Goal: Information Seeking & Learning: Learn about a topic

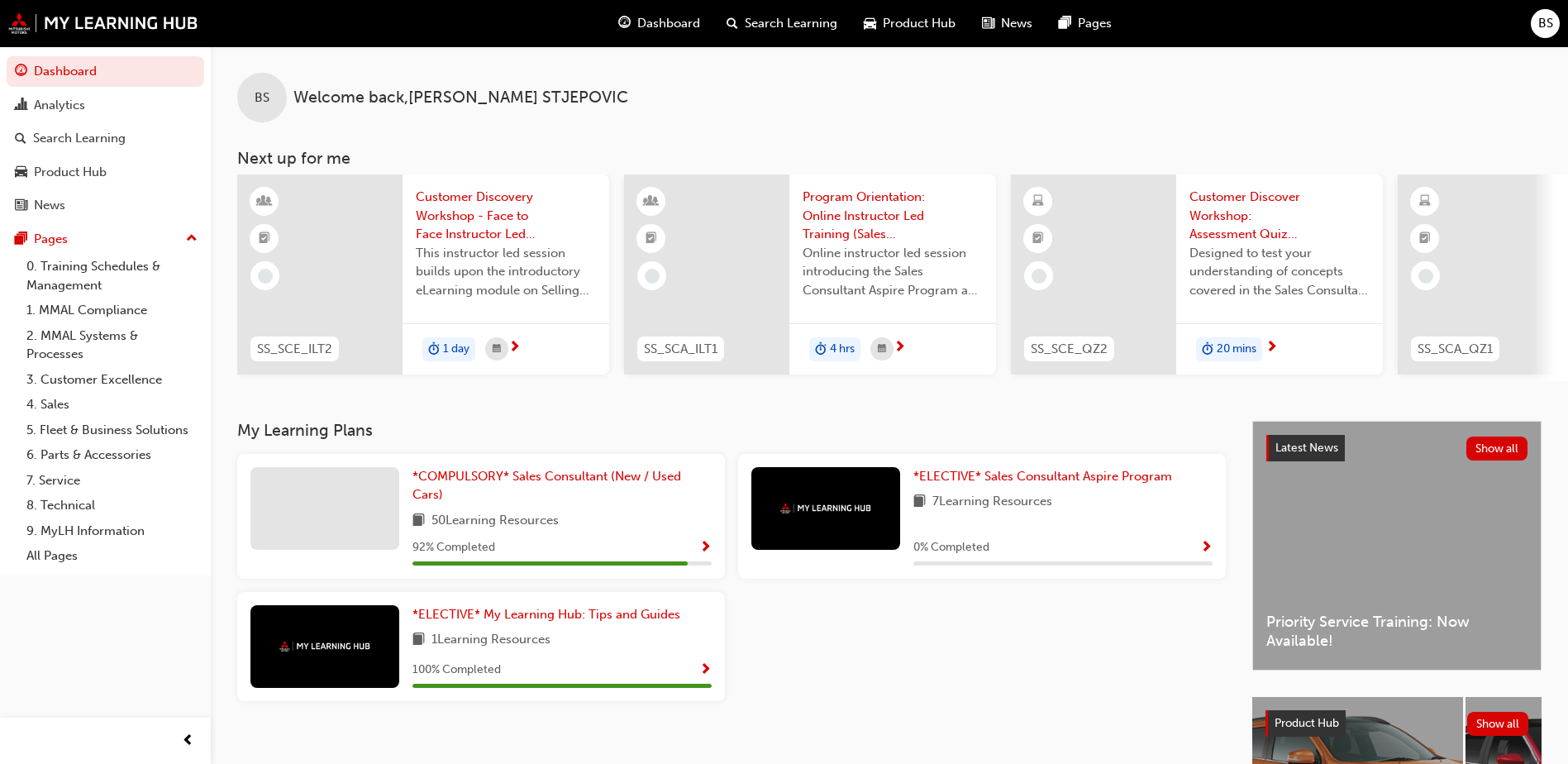
click at [786, 22] on span "Search Learning" at bounding box center [791, 24] width 93 height 19
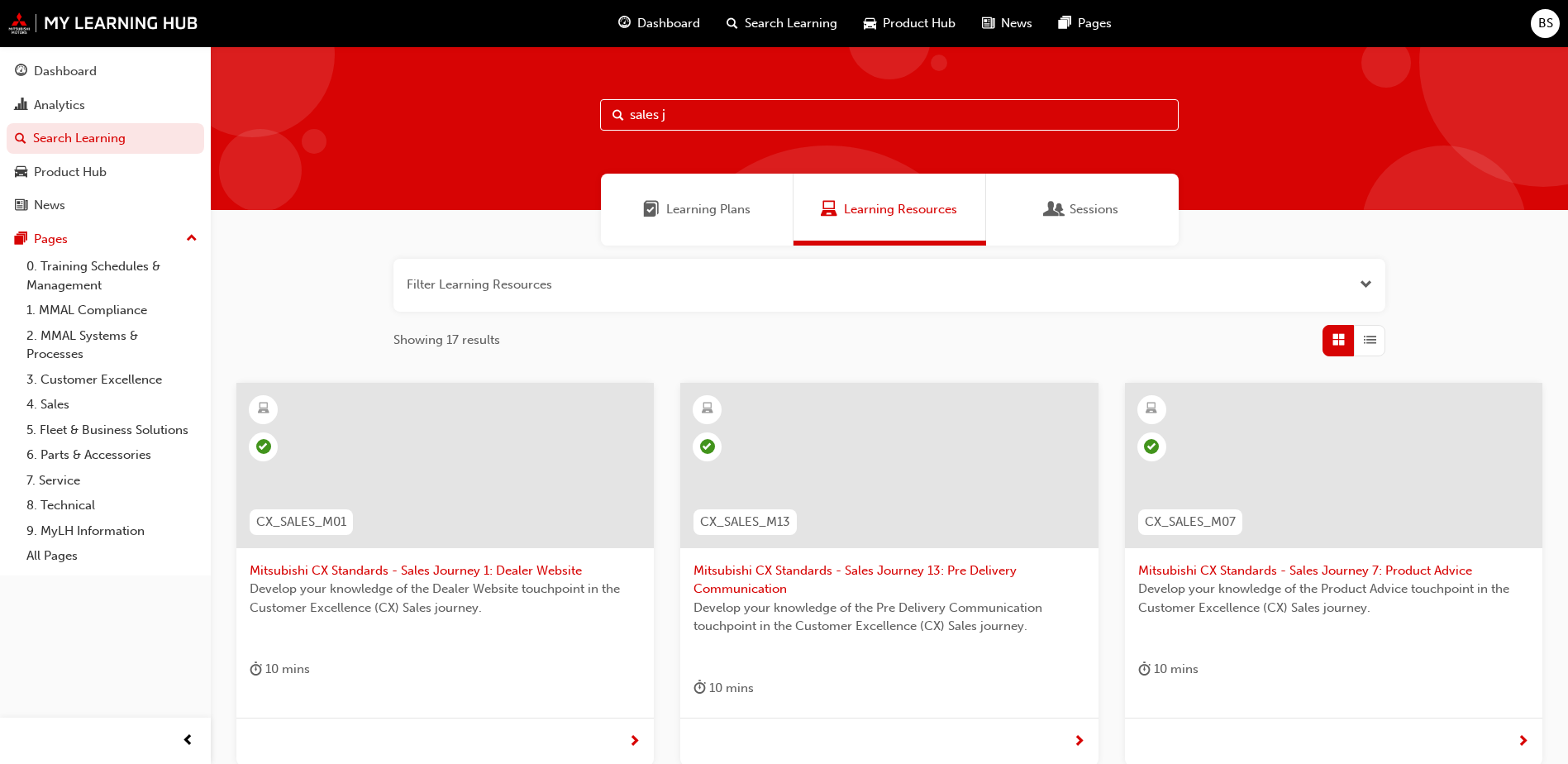
type input "sales j"
click at [1307, 569] on span "Mitsubishi CX Standards - Sales Journey 7: Product Advice" at bounding box center [1335, 571] width 391 height 19
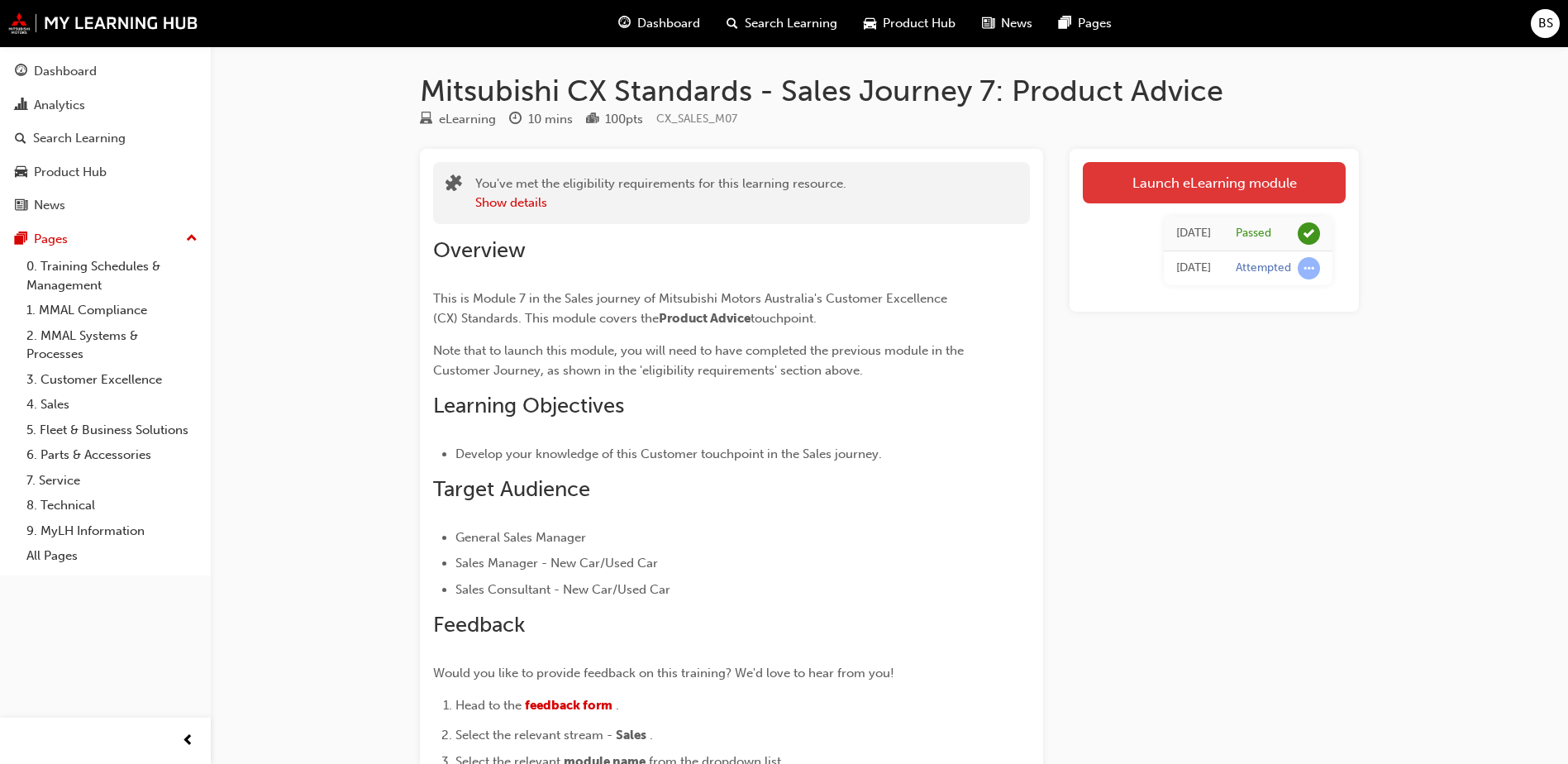
click at [1213, 179] on link "Launch eLearning module" at bounding box center [1214, 182] width 262 height 42
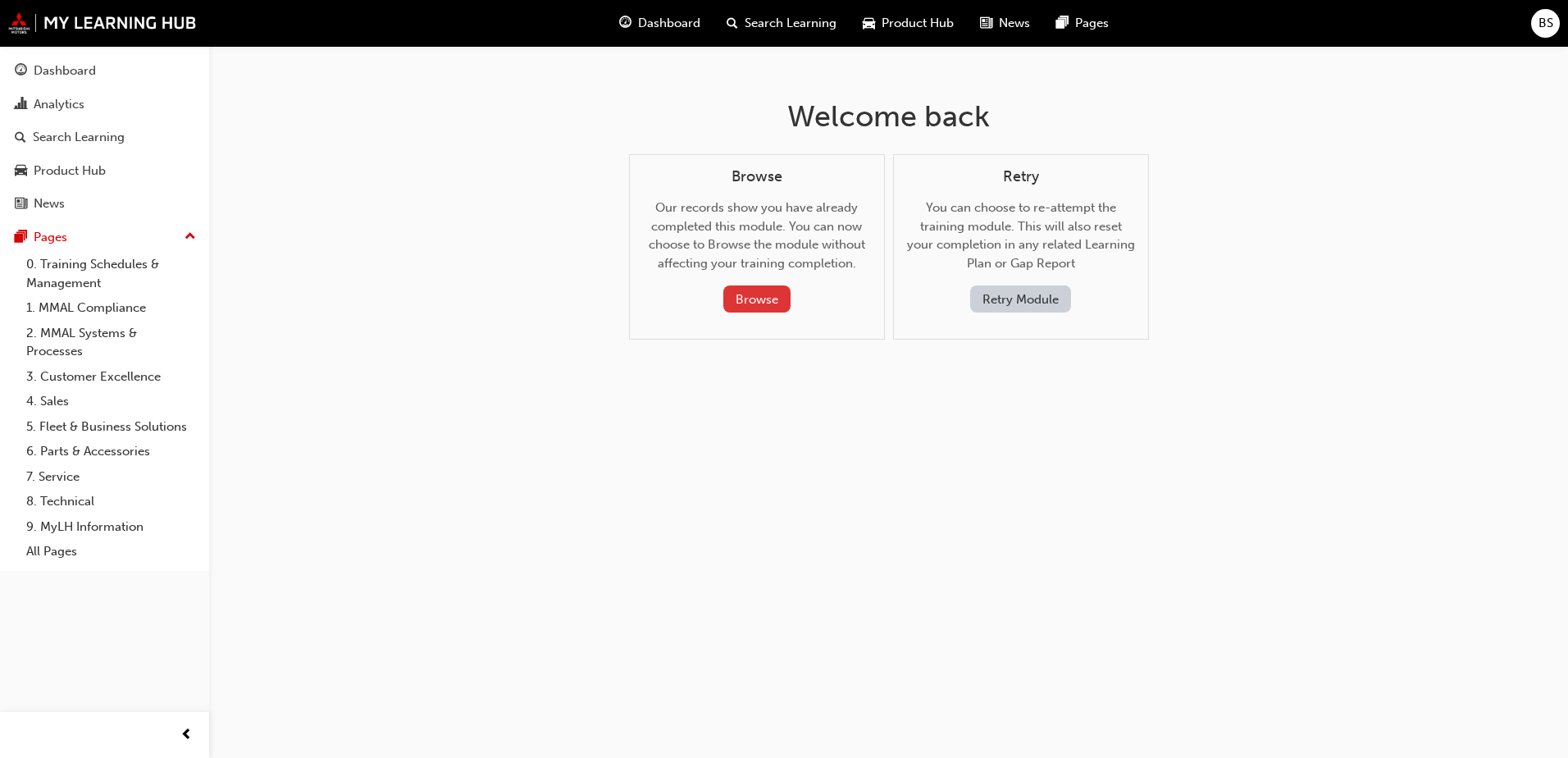
click at [769, 297] on button "Browse" at bounding box center [757, 299] width 67 height 27
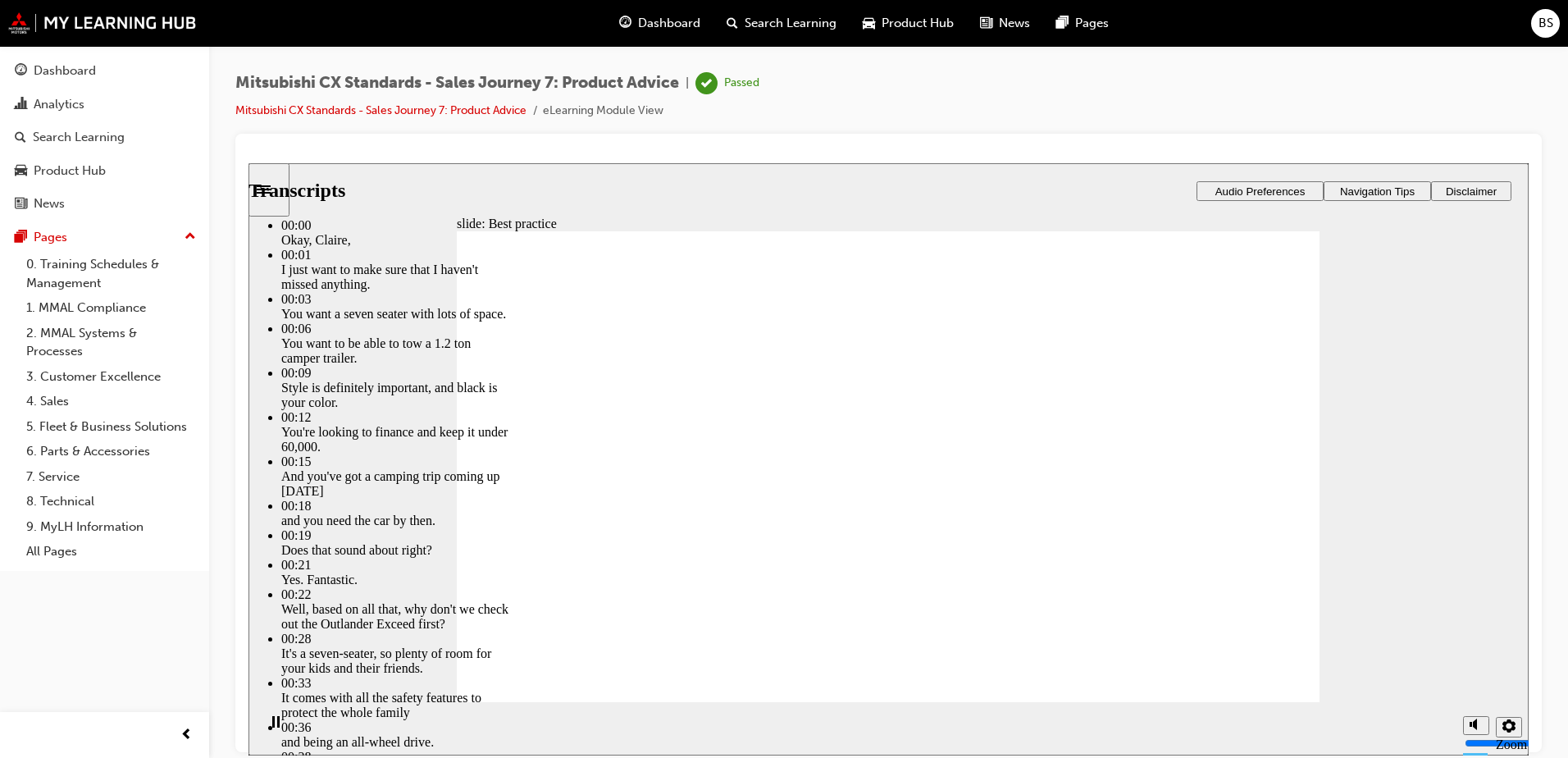
type input "89"
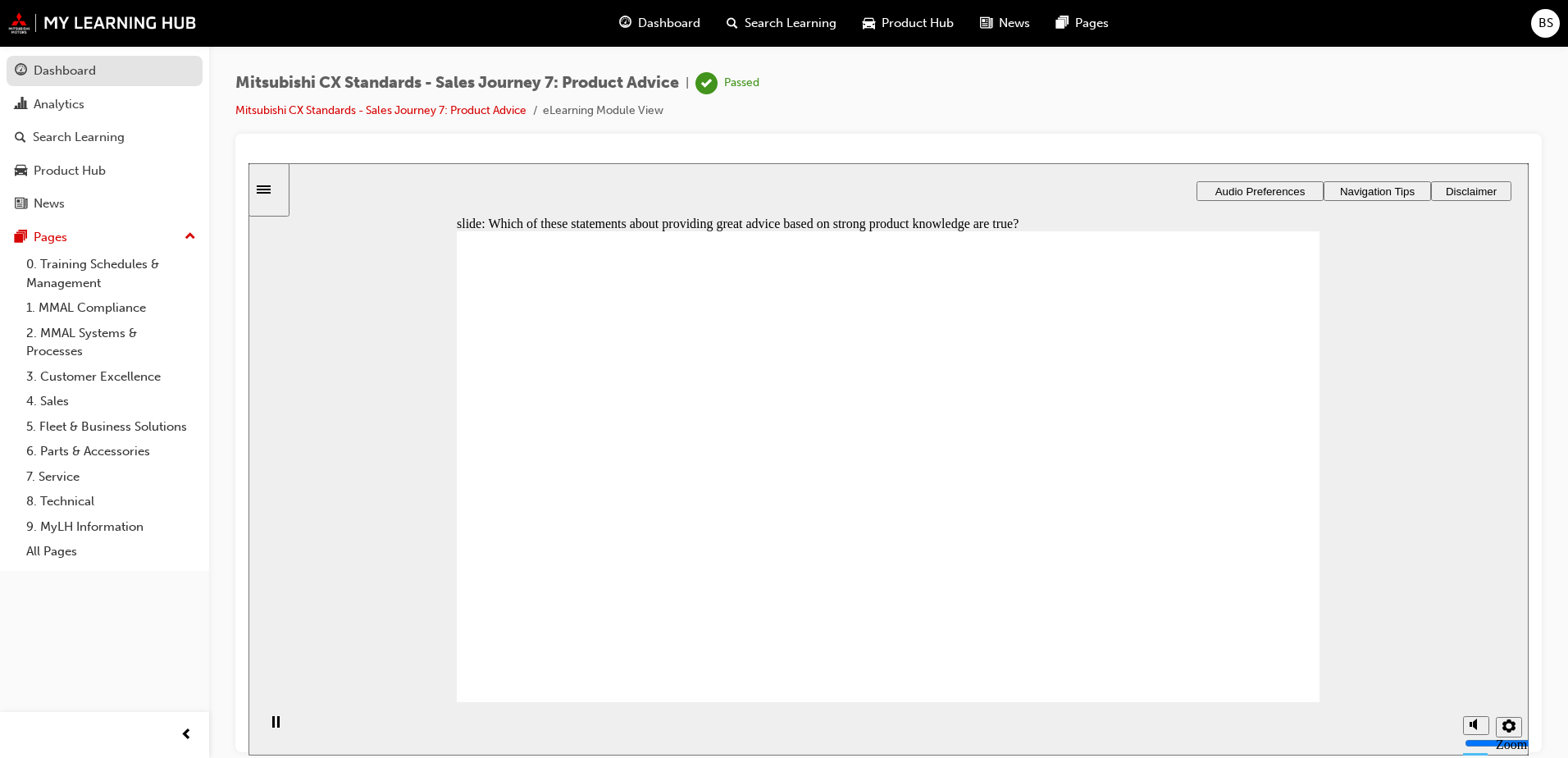
click at [96, 80] on div "Dashboard" at bounding box center [104, 70] width 180 height 20
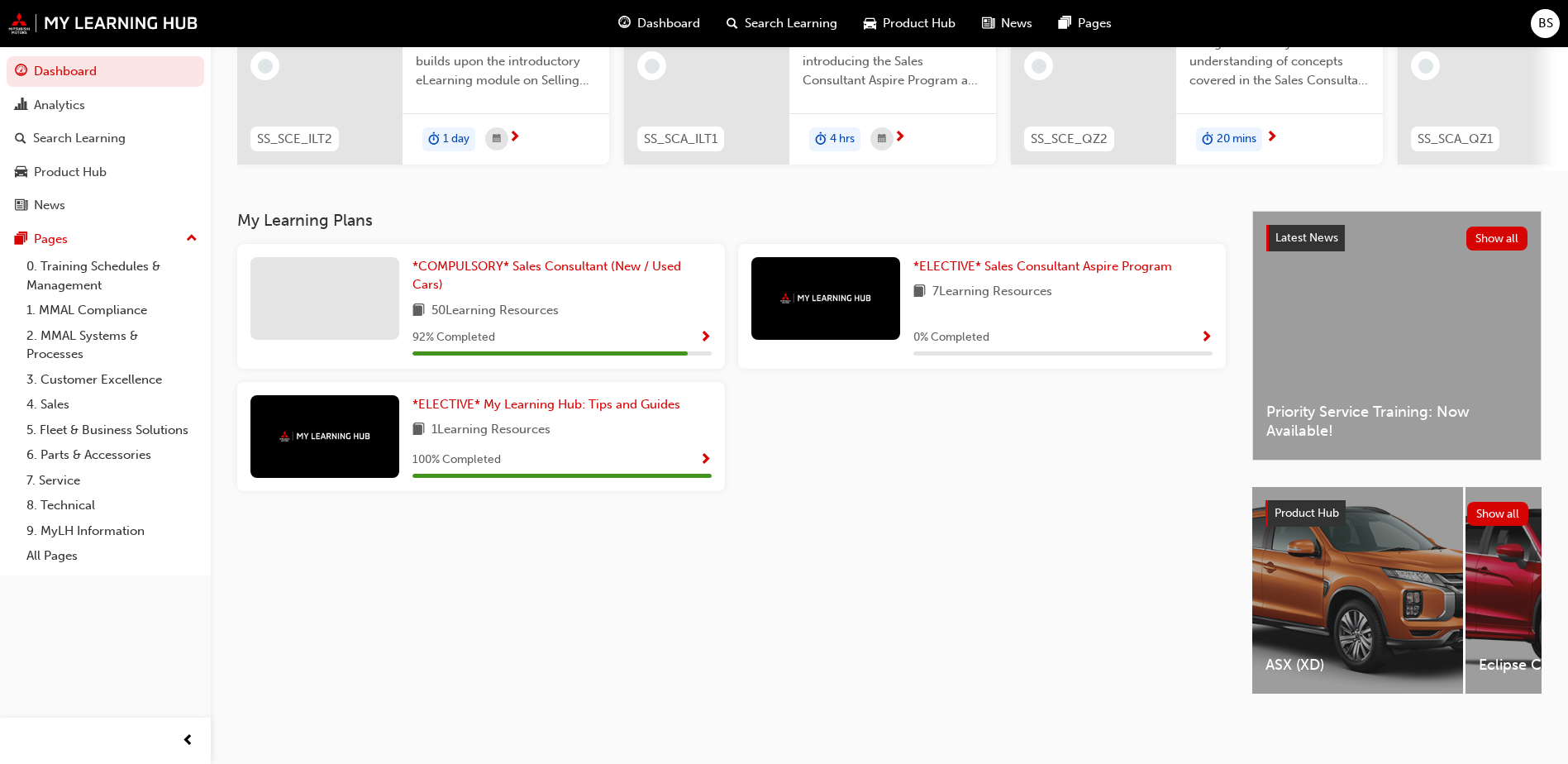
scroll to position [224, 0]
click at [1506, 501] on button "Show all" at bounding box center [1498, 512] width 62 height 24
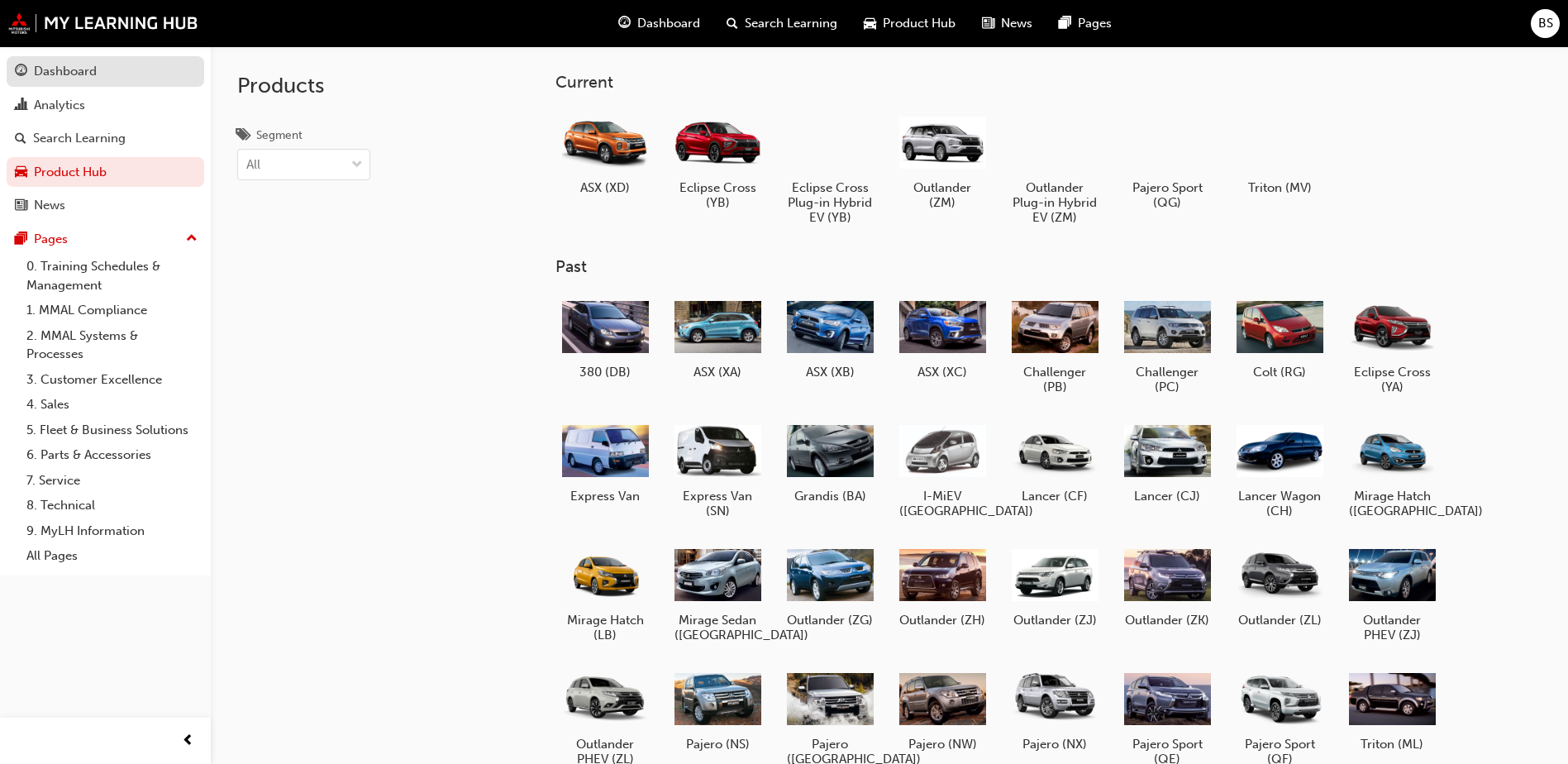
click at [72, 71] on div "Dashboard" at bounding box center [65, 72] width 63 height 19
